Goal: Contribute content

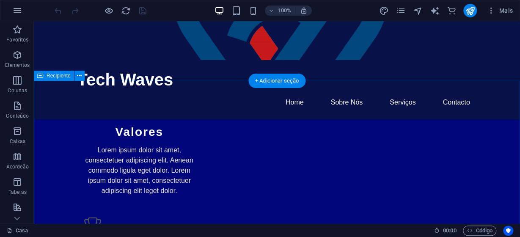
scroll to position [448, 0]
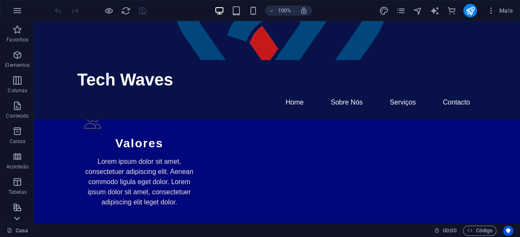
click at [19, 219] on icon at bounding box center [17, 218] width 12 height 12
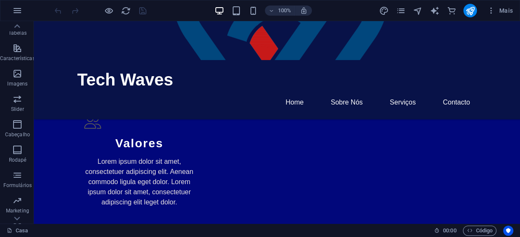
scroll to position [204, 0]
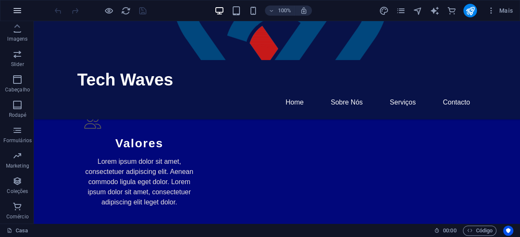
click at [17, 8] on icon "button" at bounding box center [17, 10] width 10 height 10
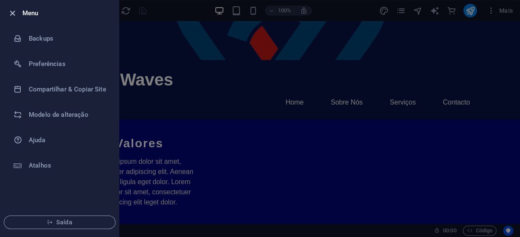
click at [13, 14] on icon "button" at bounding box center [13, 13] width 10 height 10
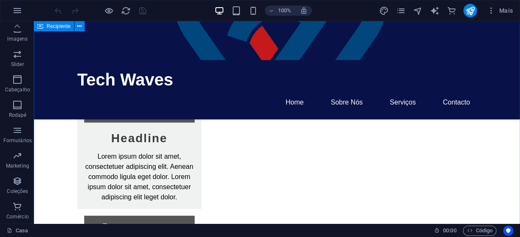
scroll to position [852, 0]
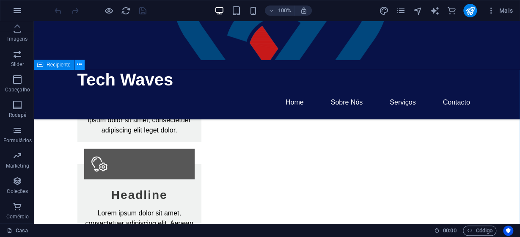
click at [78, 66] on icon at bounding box center [79, 64] width 5 height 9
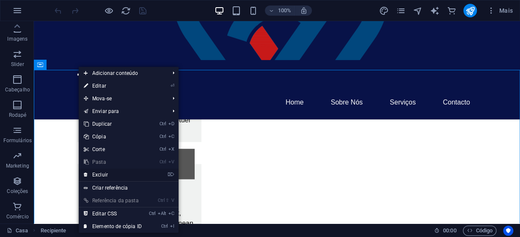
click at [110, 175] on link "⌦ Excluir" at bounding box center [113, 174] width 68 height 13
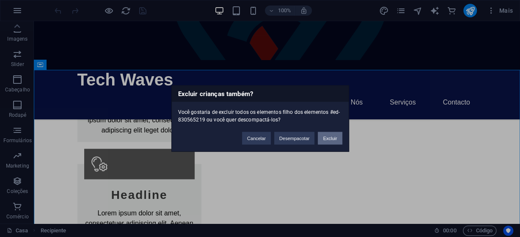
click at [326, 137] on button "Excluir" at bounding box center [330, 138] width 24 height 13
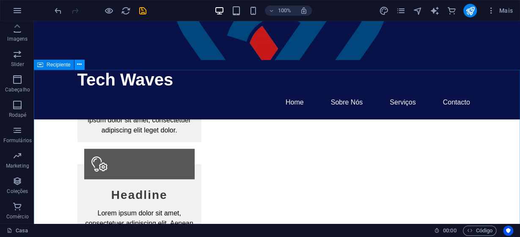
click at [77, 66] on button at bounding box center [79, 65] width 10 height 10
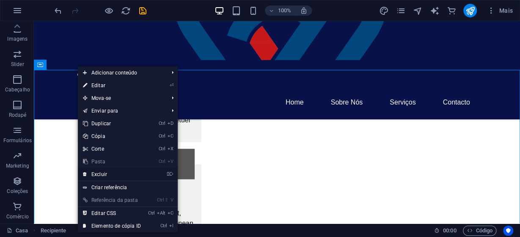
click at [120, 173] on link "⌦ Excluir" at bounding box center [112, 174] width 68 height 13
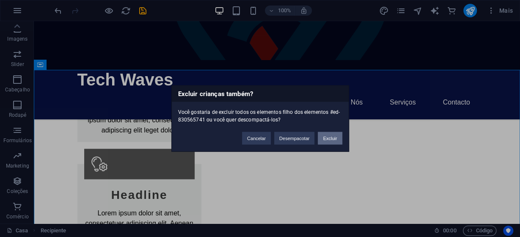
click at [334, 141] on button "Excluir" at bounding box center [330, 138] width 24 height 13
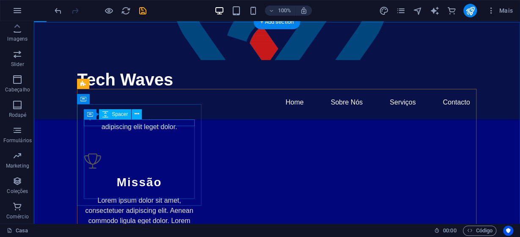
scroll to position [523, 0]
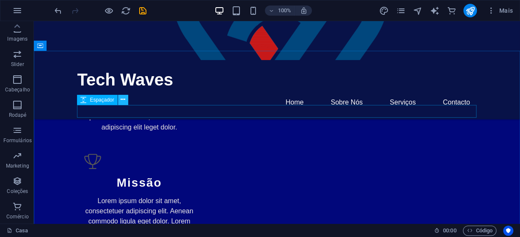
click at [125, 99] on icon at bounding box center [123, 99] width 5 height 9
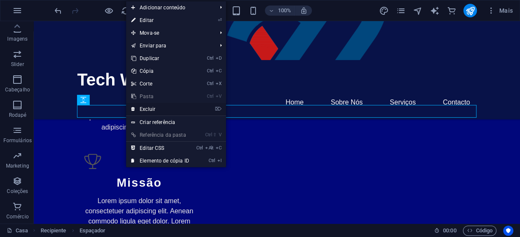
click at [146, 110] on link "⌦ Excluir" at bounding box center [160, 109] width 68 height 13
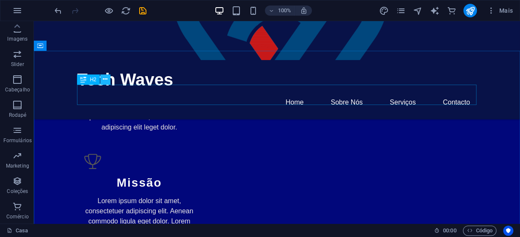
click at [105, 78] on icon at bounding box center [105, 79] width 5 height 9
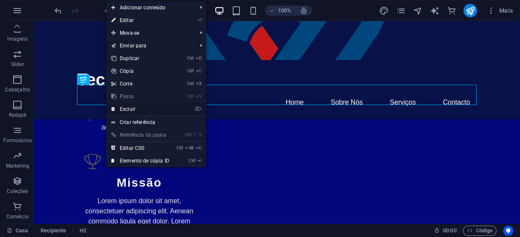
click at [147, 107] on link "⌦ Excluir" at bounding box center [140, 109] width 68 height 13
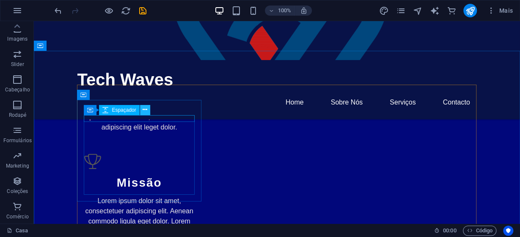
click at [144, 109] on icon at bounding box center [144, 109] width 5 height 9
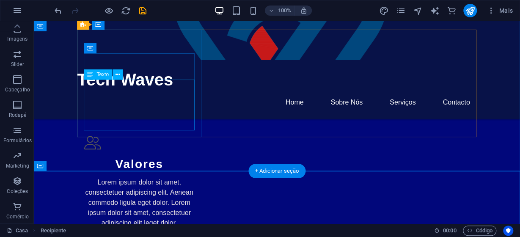
scroll to position [433, 0]
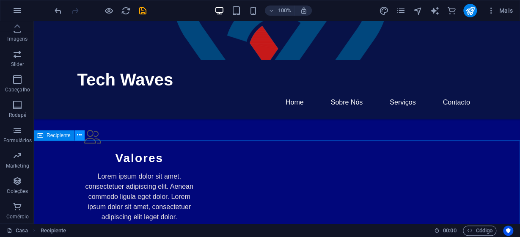
click at [80, 137] on icon at bounding box center [79, 135] width 5 height 9
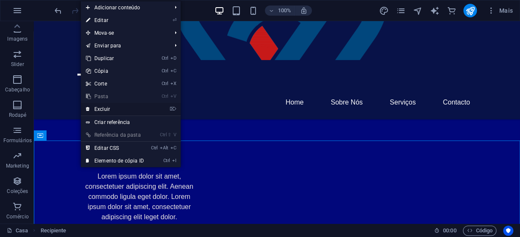
click at [112, 107] on link "⌦ Excluir" at bounding box center [115, 109] width 68 height 13
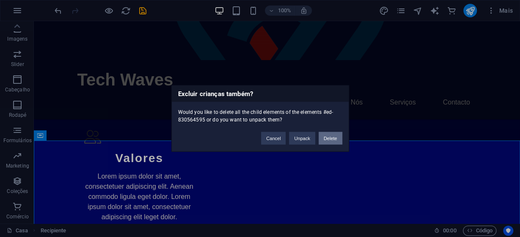
click at [337, 139] on button "Delete" at bounding box center [330, 138] width 24 height 13
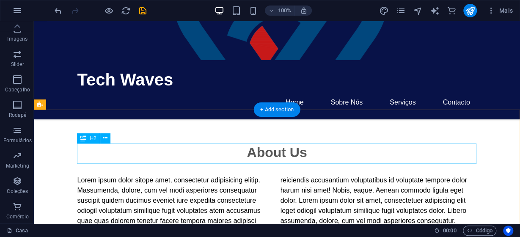
scroll to position [90, 0]
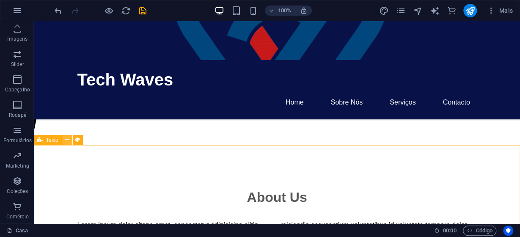
click at [69, 140] on button at bounding box center [67, 140] width 10 height 10
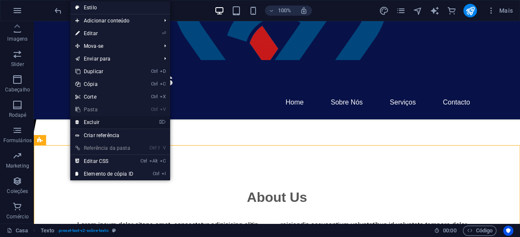
click at [104, 125] on link "⌦ Excluir" at bounding box center [104, 122] width 68 height 13
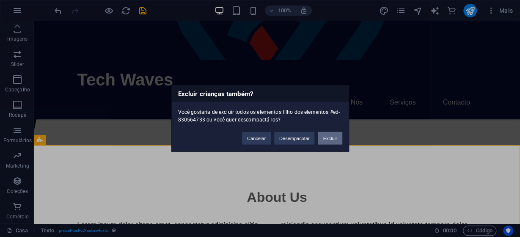
click at [326, 143] on button "Excluir" at bounding box center [330, 138] width 24 height 13
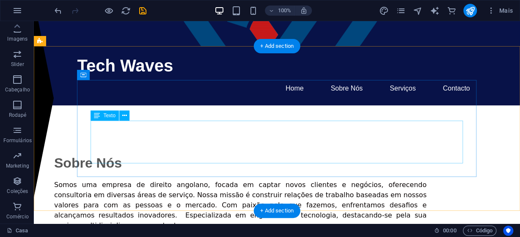
scroll to position [0, 0]
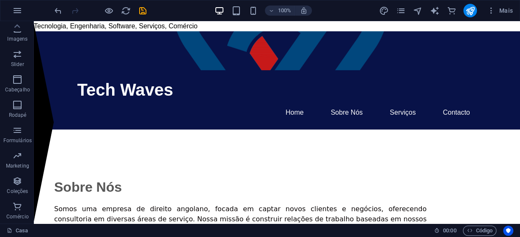
click at [142, 11] on icon "salvar" at bounding box center [143, 11] width 10 height 10
click at [470, 11] on icon "publicar" at bounding box center [470, 11] width 10 height 10
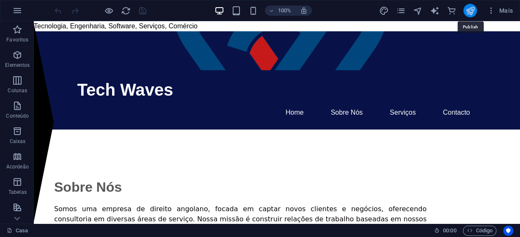
click at [469, 9] on icon "publicar" at bounding box center [470, 11] width 10 height 10
